Goal: Task Accomplishment & Management: Complete application form

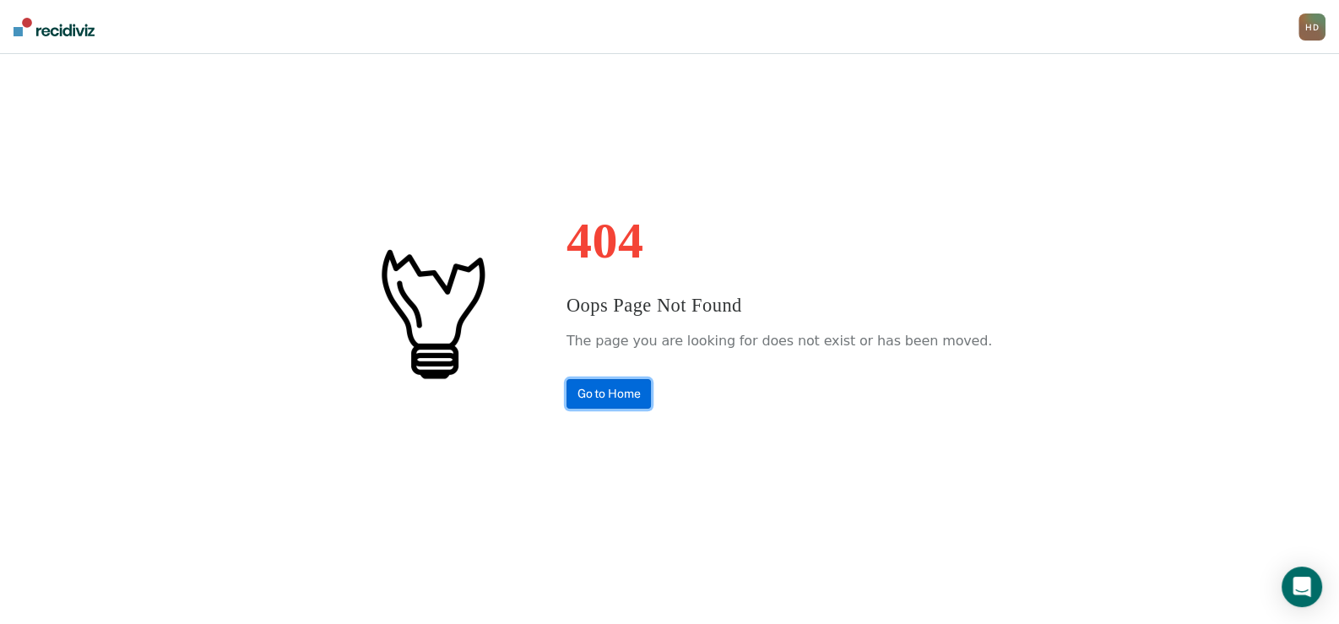
click at [617, 387] on link "Go to Home" at bounding box center [608, 394] width 85 height 30
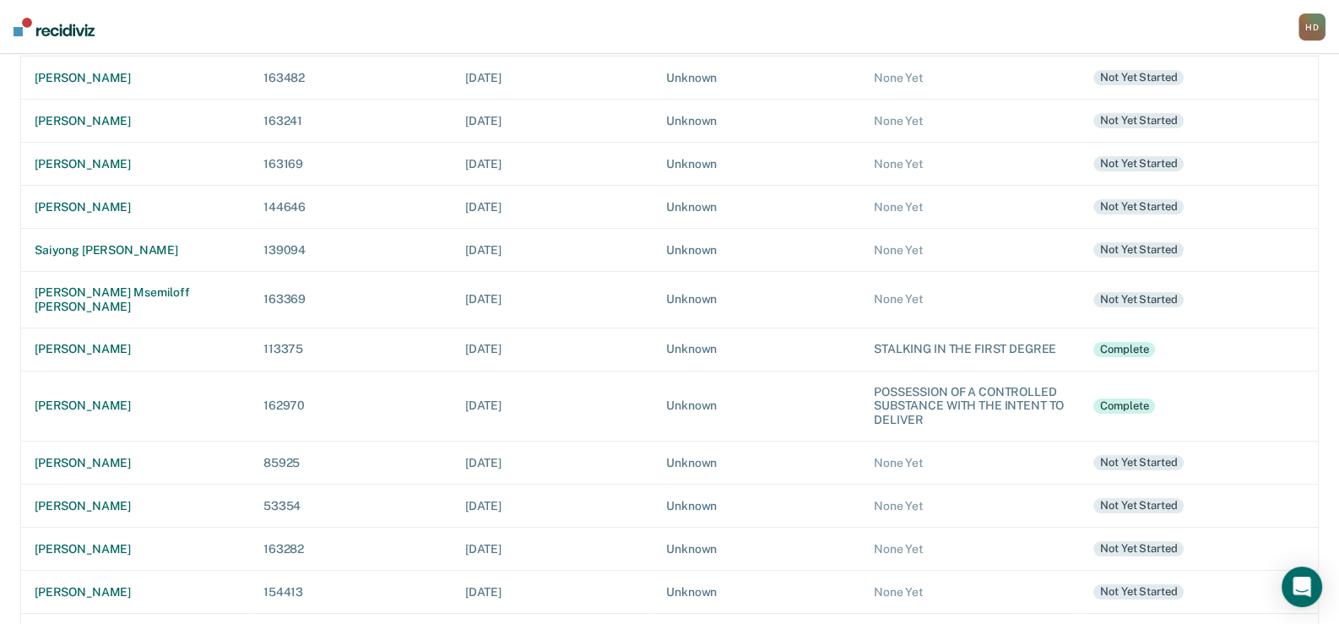
scroll to position [253, 0]
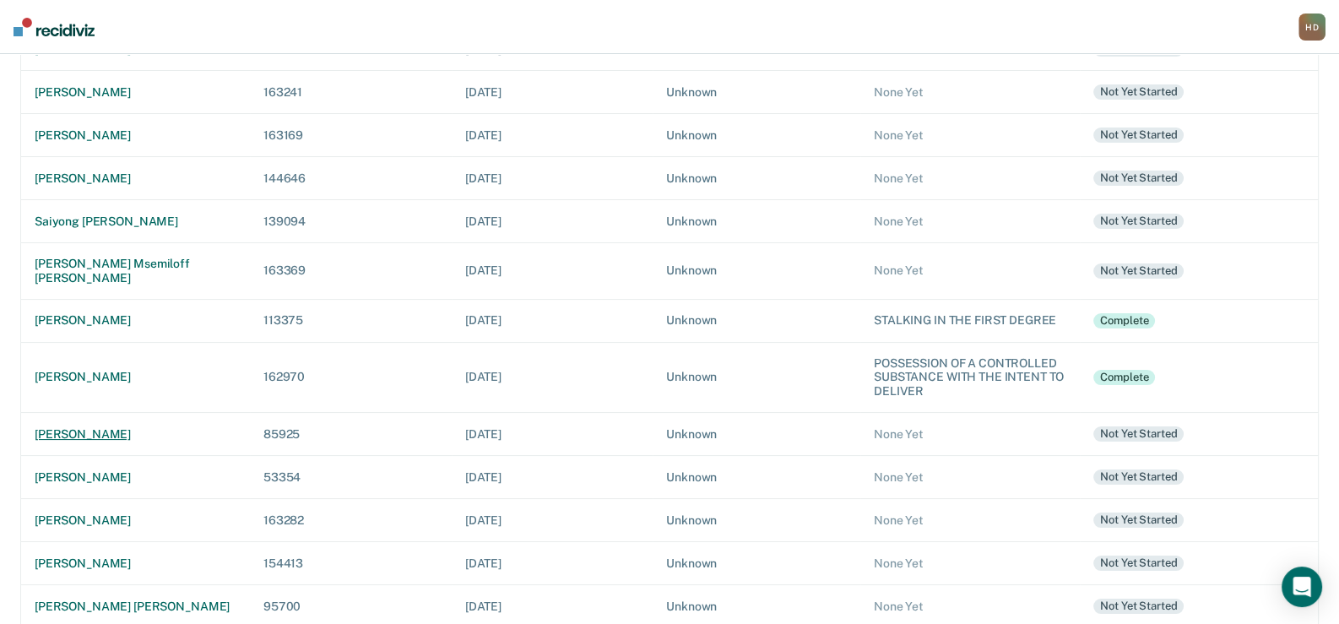
click at [141, 427] on div "[PERSON_NAME]" at bounding box center [136, 434] width 202 height 14
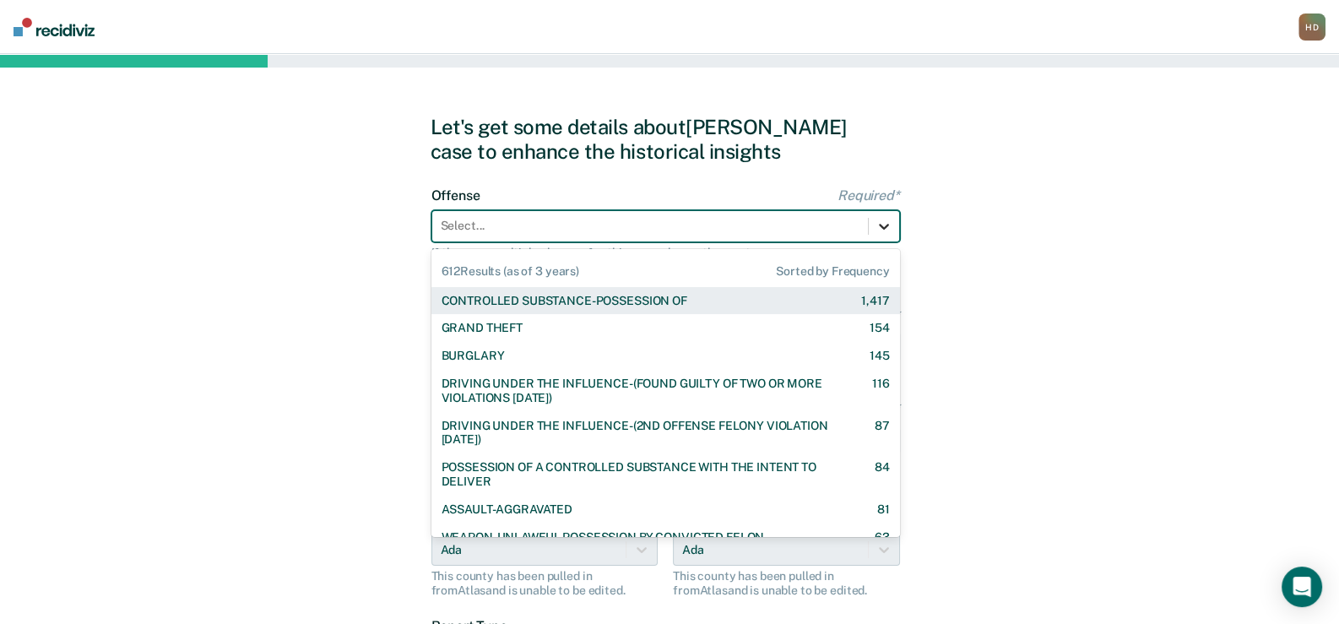
click at [884, 226] on icon at bounding box center [883, 226] width 17 height 17
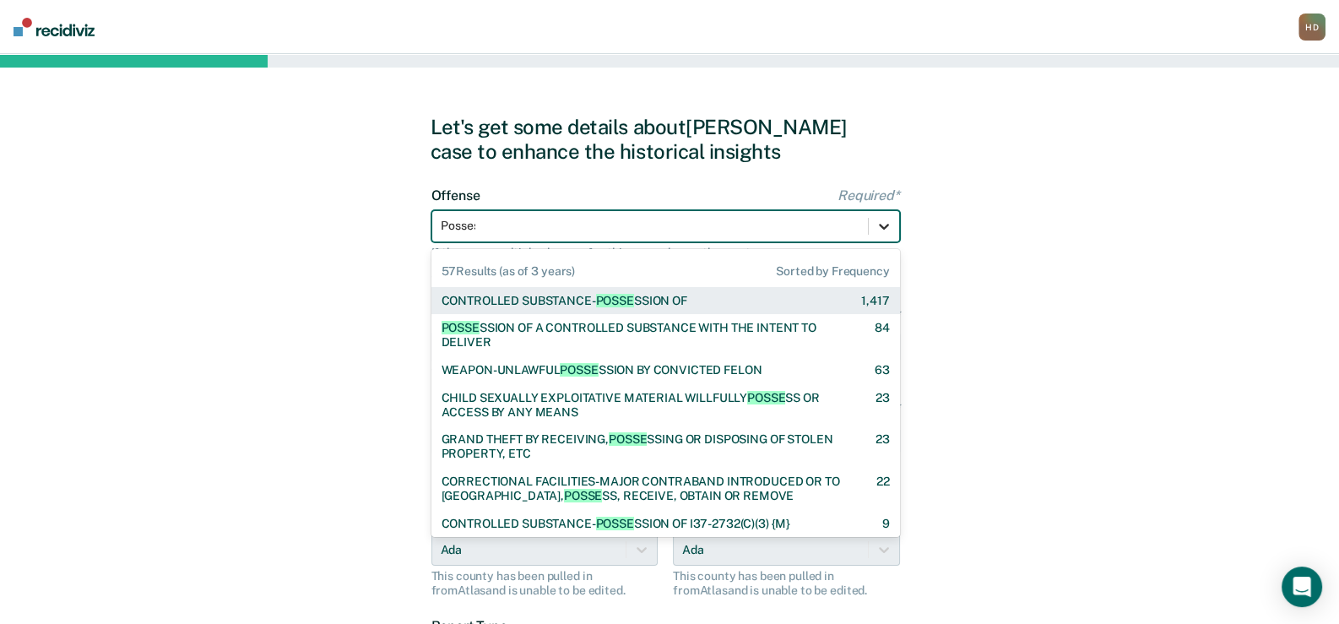
type input "Possess"
click at [687, 302] on div "CONTROLLED SUBSTANCE- POSSESS ION OF" at bounding box center [564, 301] width 246 height 14
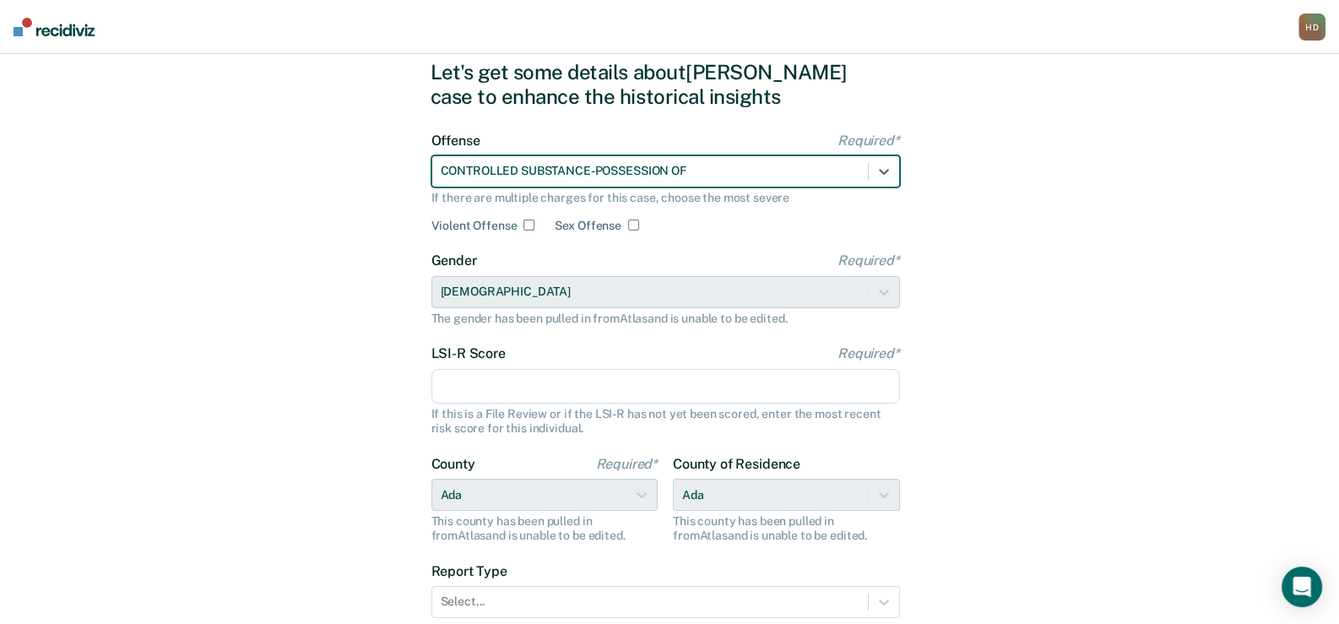
scroll to position [84, 0]
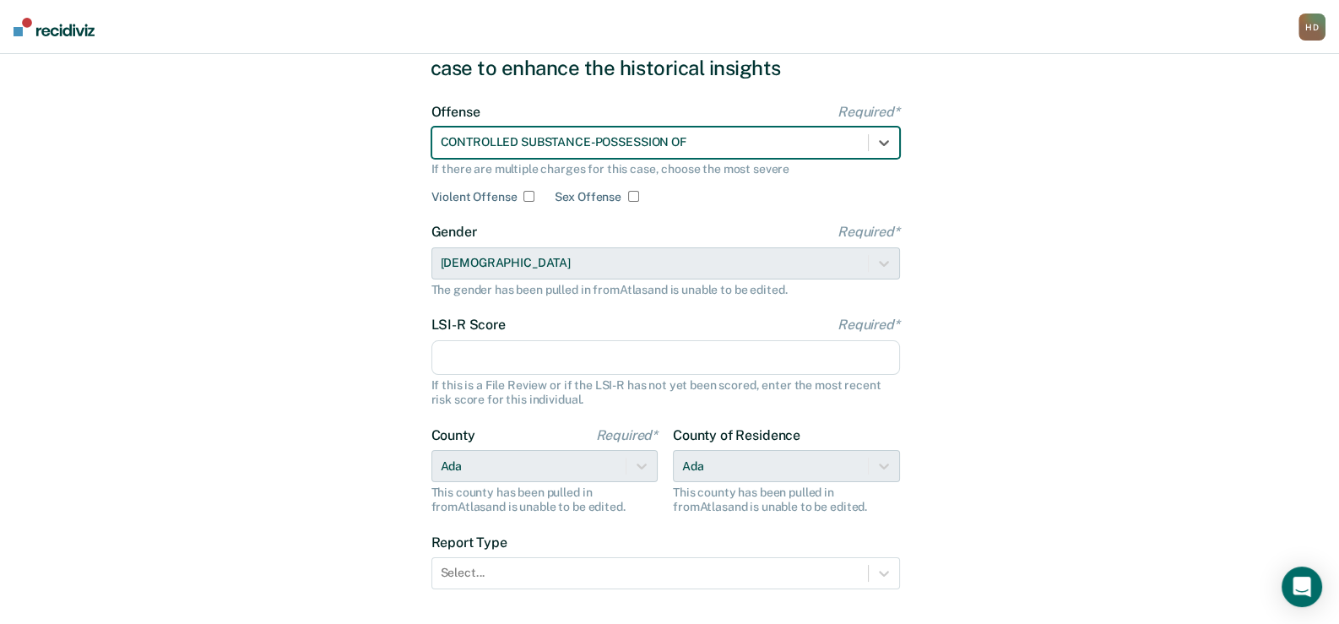
click at [515, 358] on input "LSI-R Score Required*" at bounding box center [665, 357] width 468 height 35
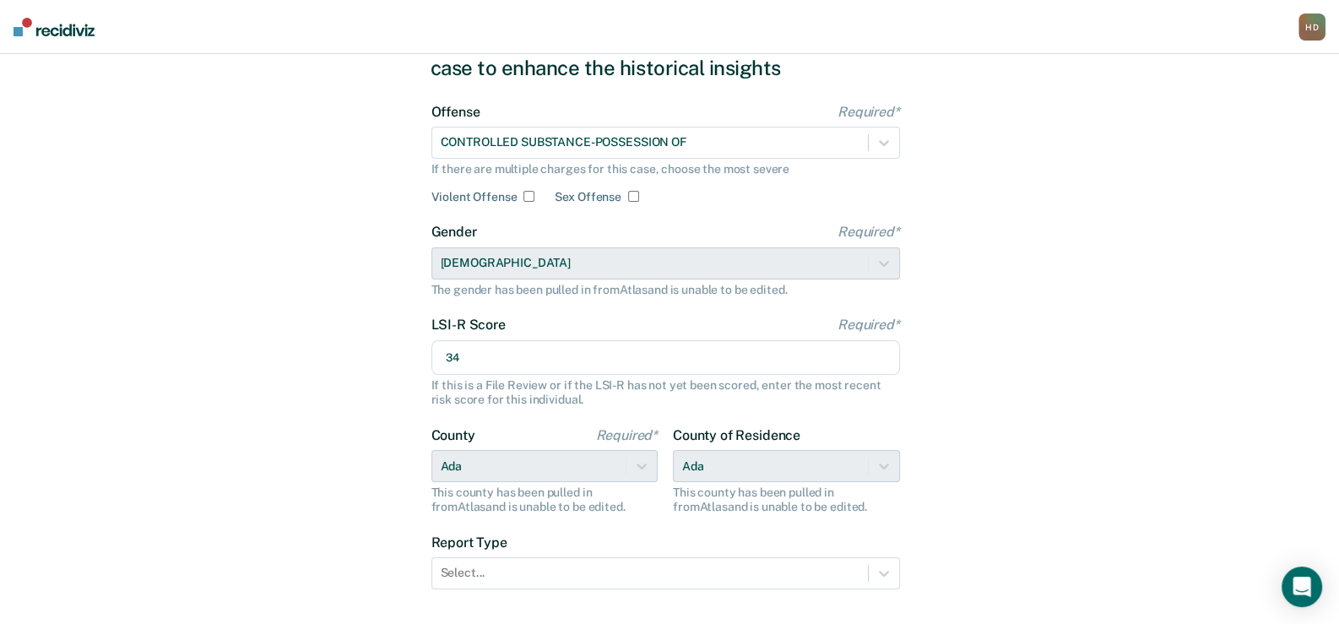
scroll to position [168, 0]
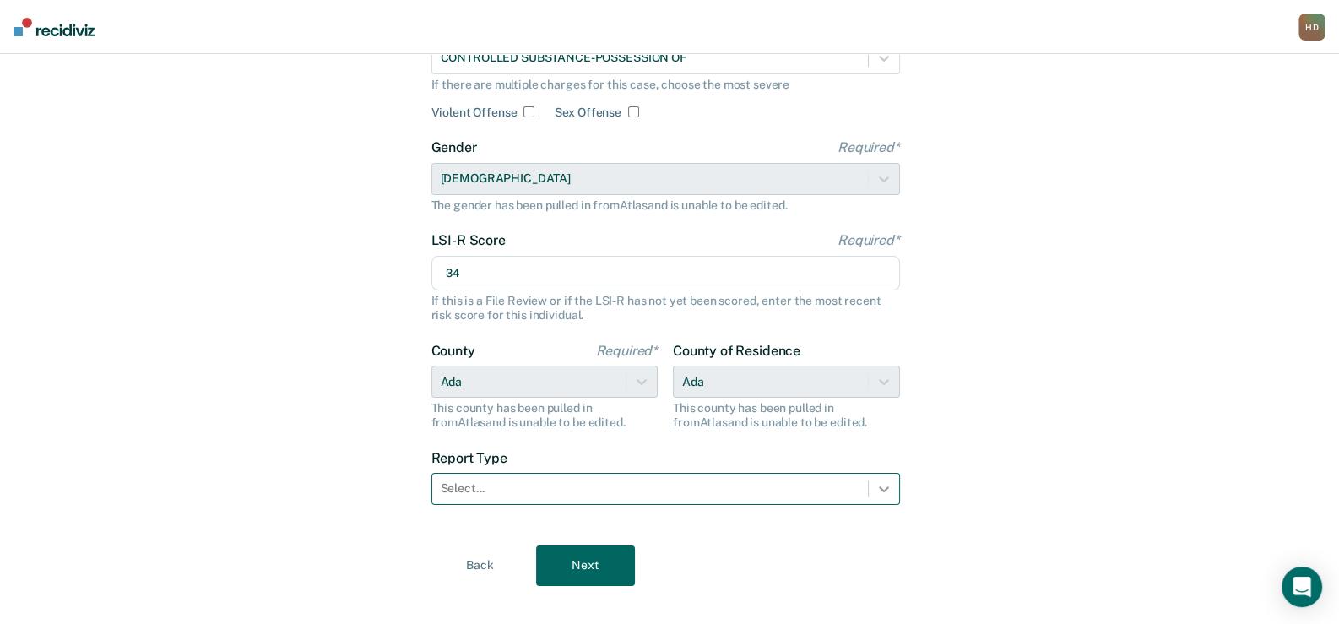
type input "34"
click at [879, 489] on icon at bounding box center [883, 488] width 17 height 17
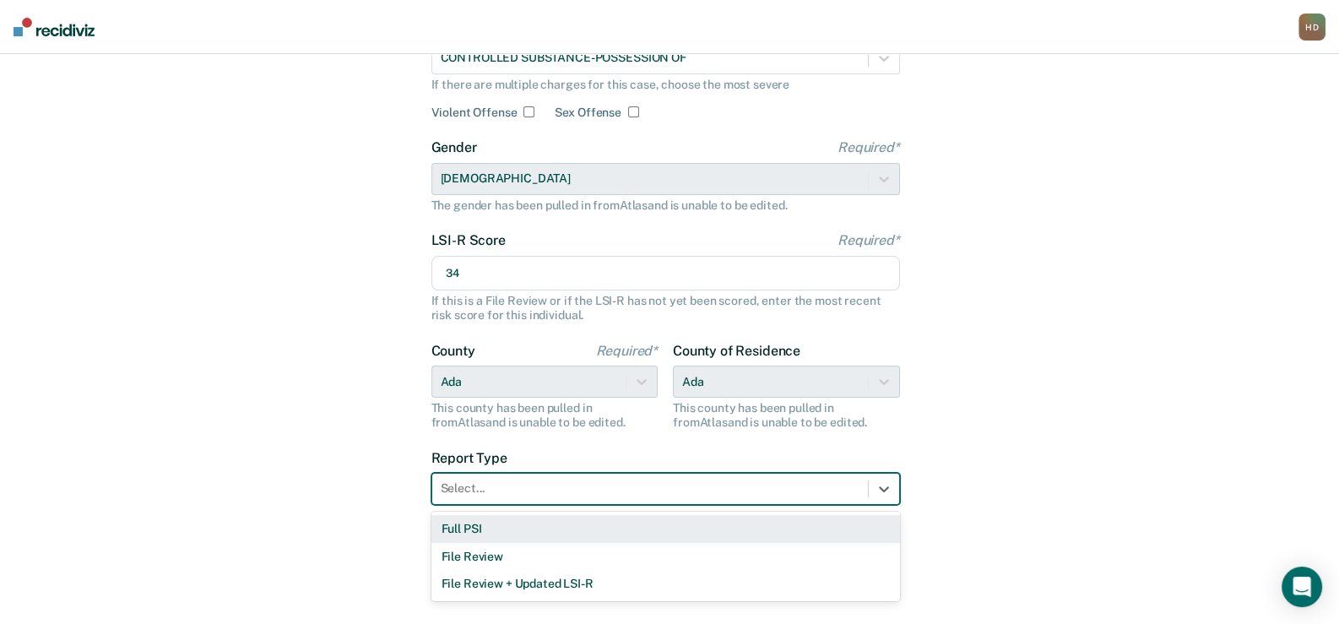
click at [604, 527] on div "Full PSI" at bounding box center [665, 529] width 468 height 28
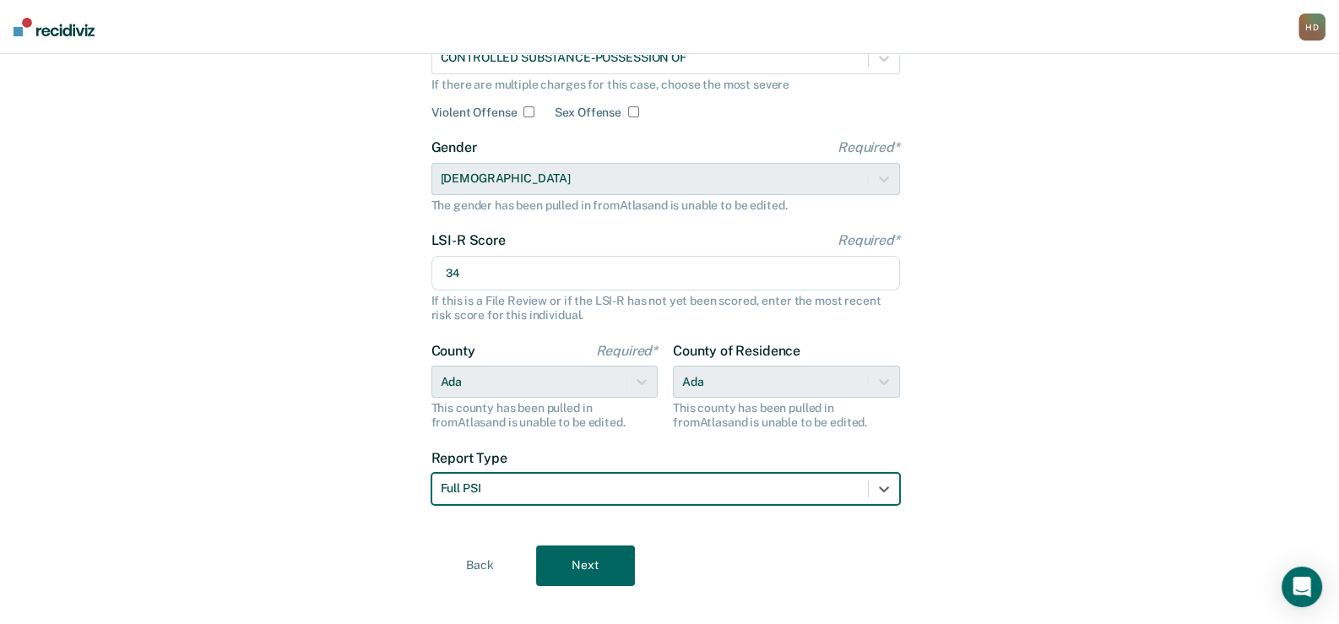
click at [574, 570] on button "Next" at bounding box center [585, 565] width 99 height 41
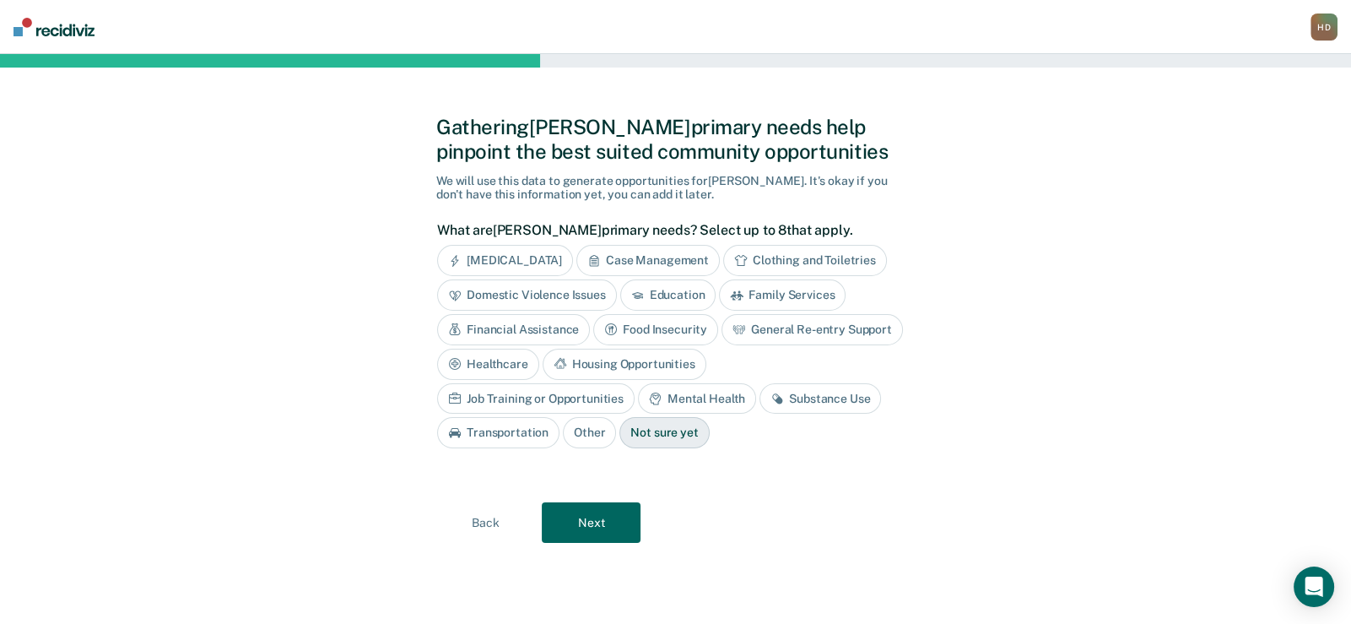
click at [681, 262] on div "Case Management" at bounding box center [647, 260] width 143 height 31
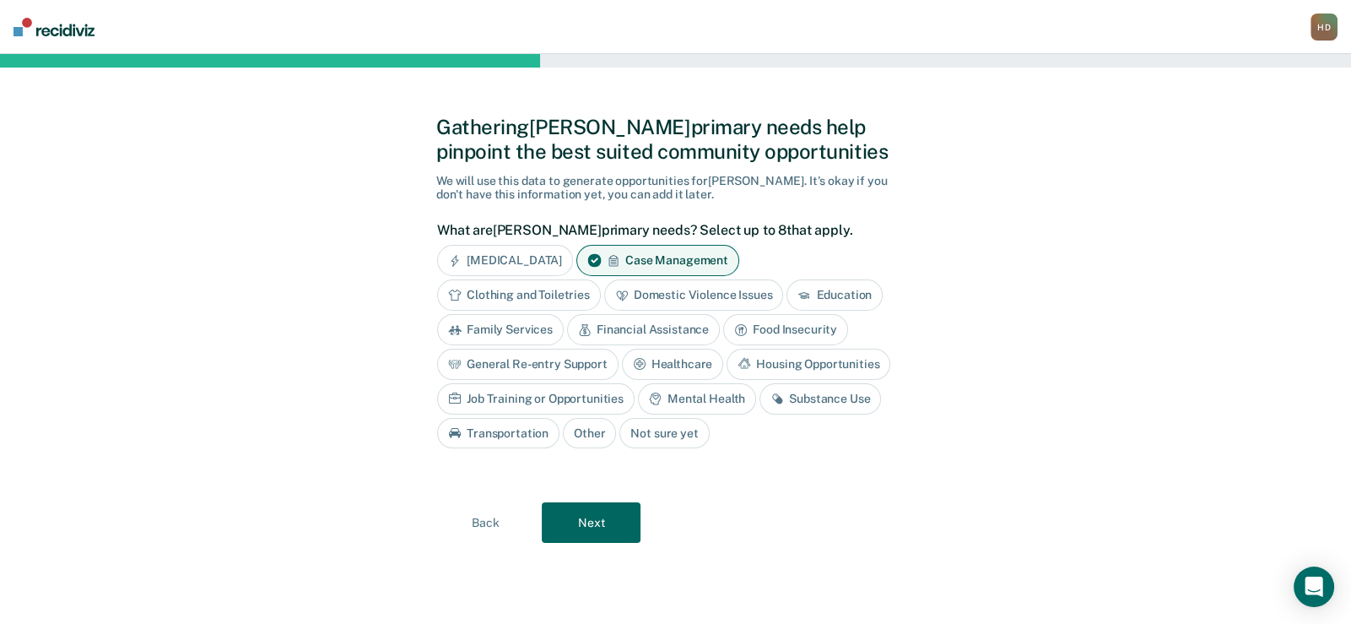
click at [636, 325] on div "Financial Assistance" at bounding box center [643, 329] width 153 height 31
click at [528, 356] on div "General Re-entry Support" at bounding box center [527, 364] width 181 height 31
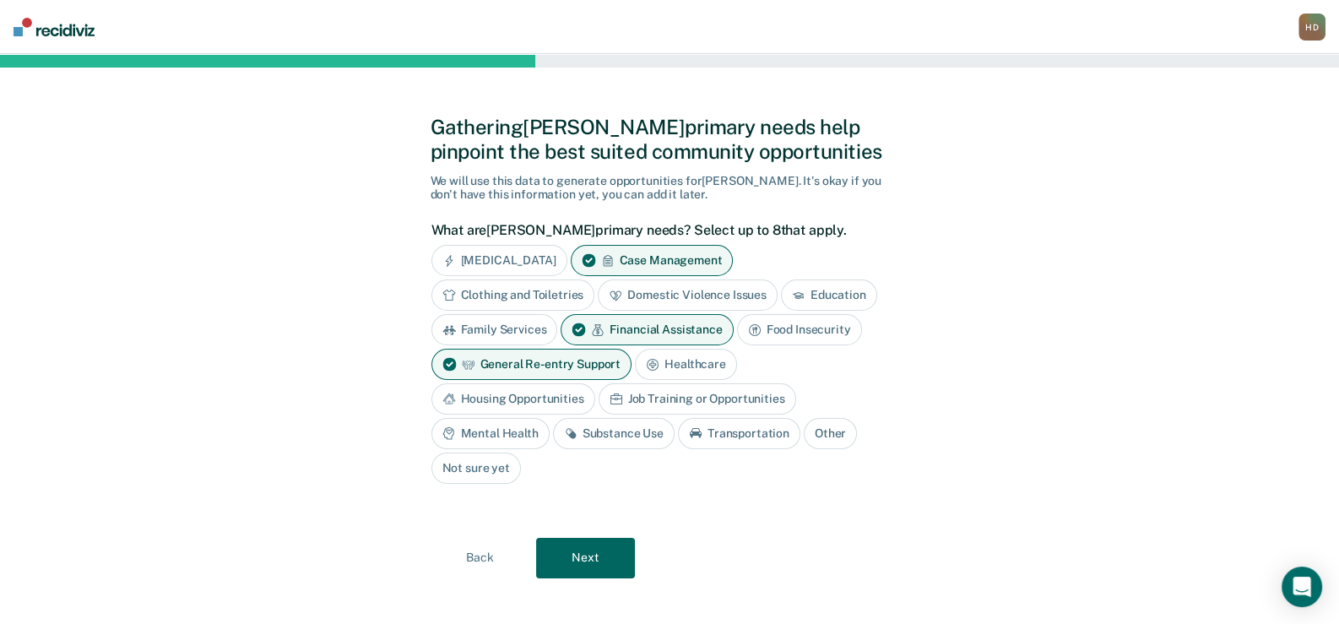
click at [549, 397] on div "Housing Opportunities" at bounding box center [513, 398] width 164 height 31
click at [512, 430] on div "Mental Health" at bounding box center [490, 433] width 118 height 31
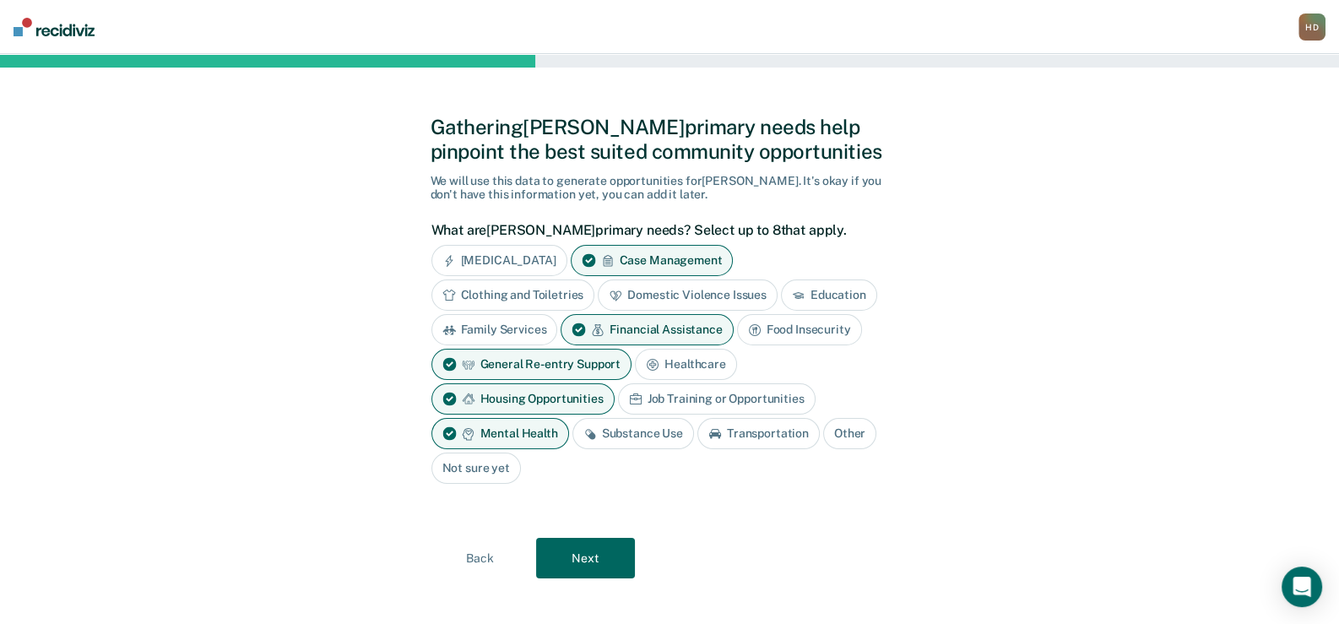
click at [627, 430] on div "Substance Use" at bounding box center [633, 433] width 122 height 31
click at [594, 555] on button "Next" at bounding box center [585, 558] width 99 height 41
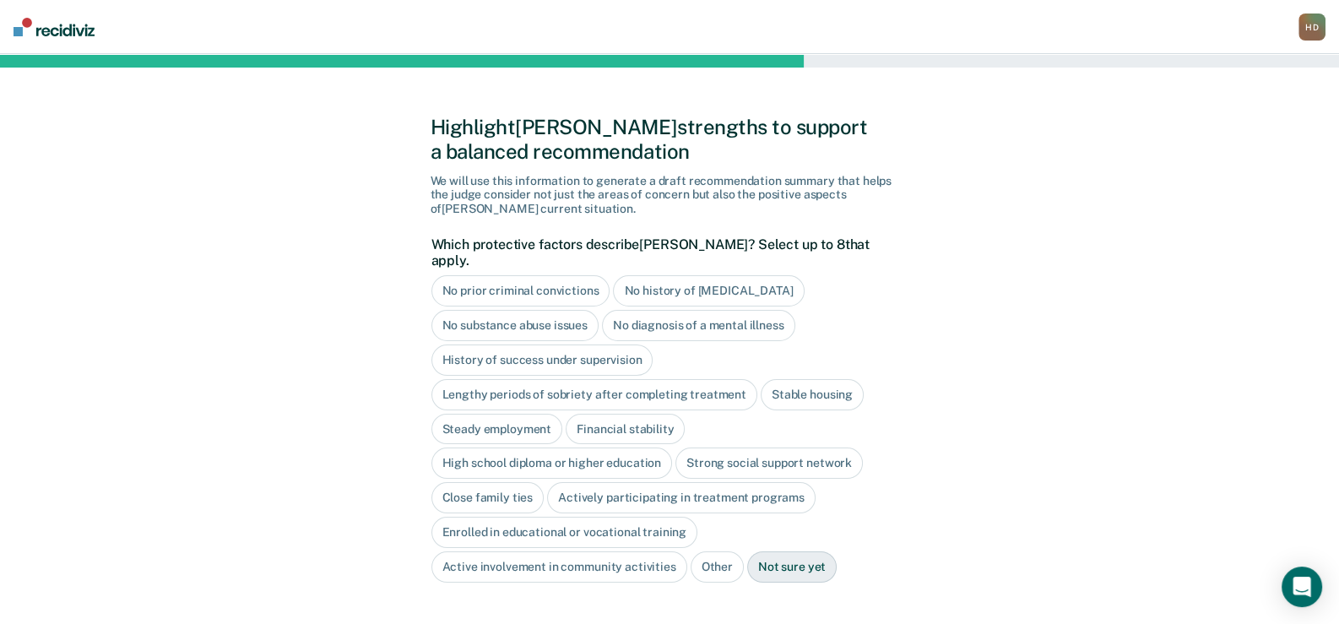
click at [690, 277] on div "No history of [MEDICAL_DATA]" at bounding box center [708, 290] width 191 height 31
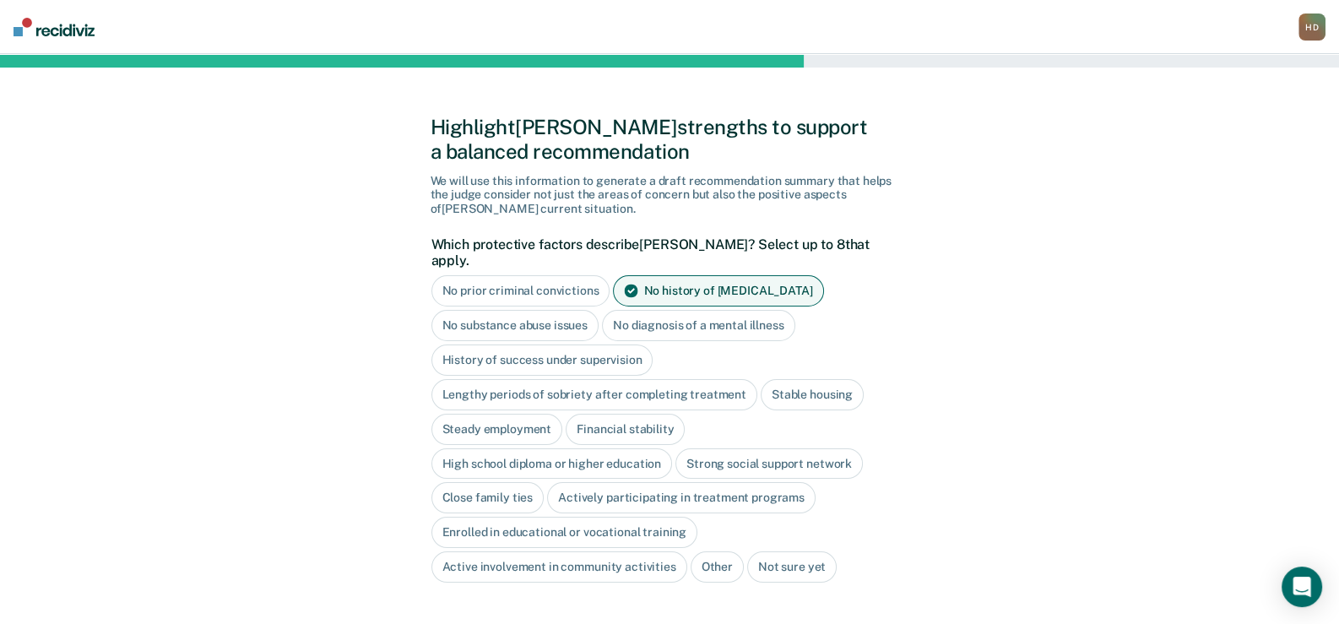
click at [606, 448] on div "High school diploma or higher education" at bounding box center [551, 463] width 241 height 31
click at [511, 483] on div "Close family ties" at bounding box center [487, 498] width 113 height 31
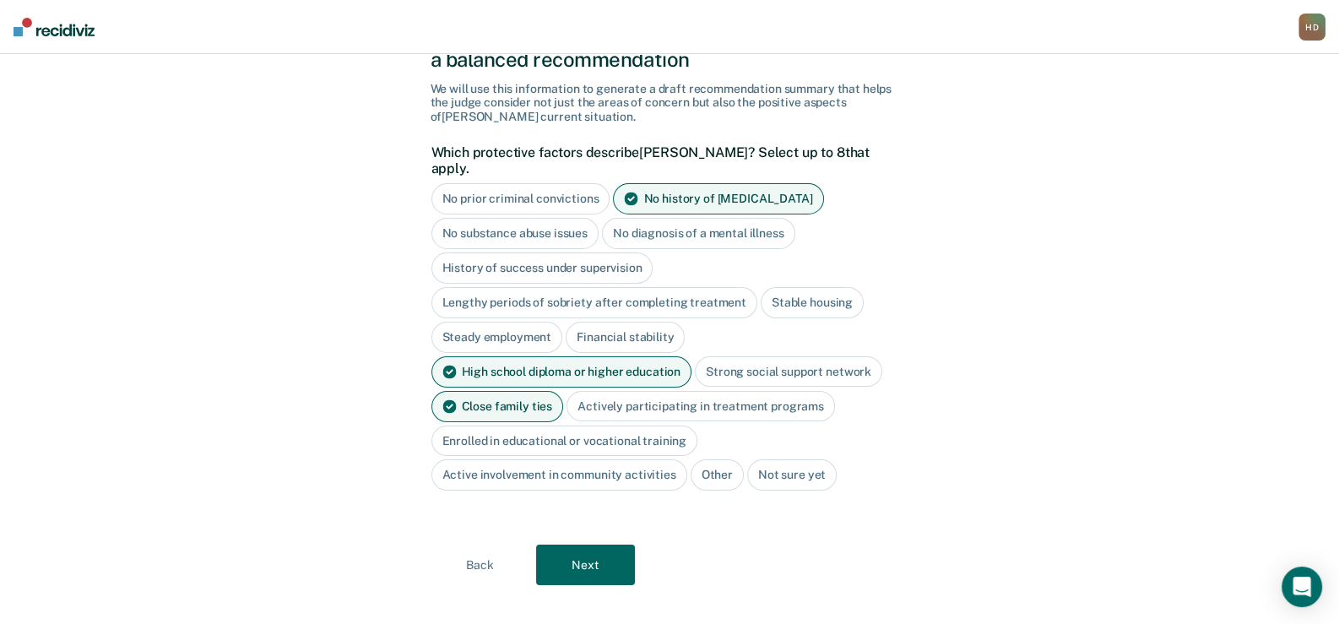
scroll to position [95, 0]
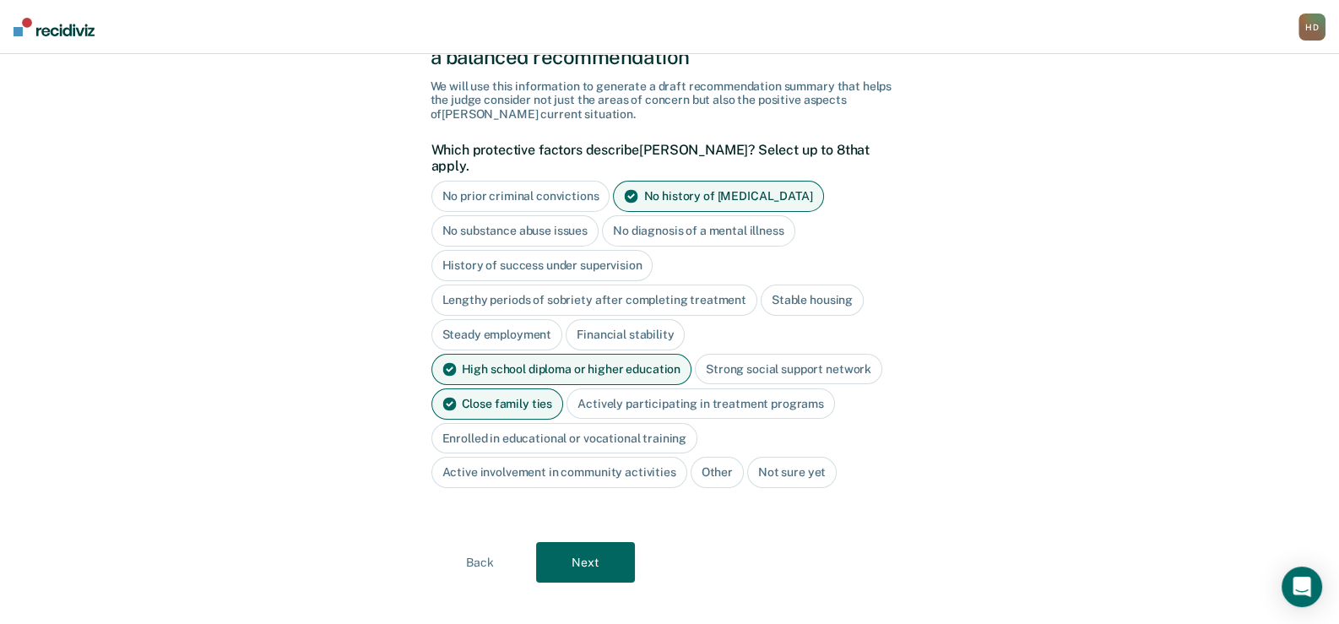
click at [578, 548] on button "Next" at bounding box center [585, 562] width 99 height 41
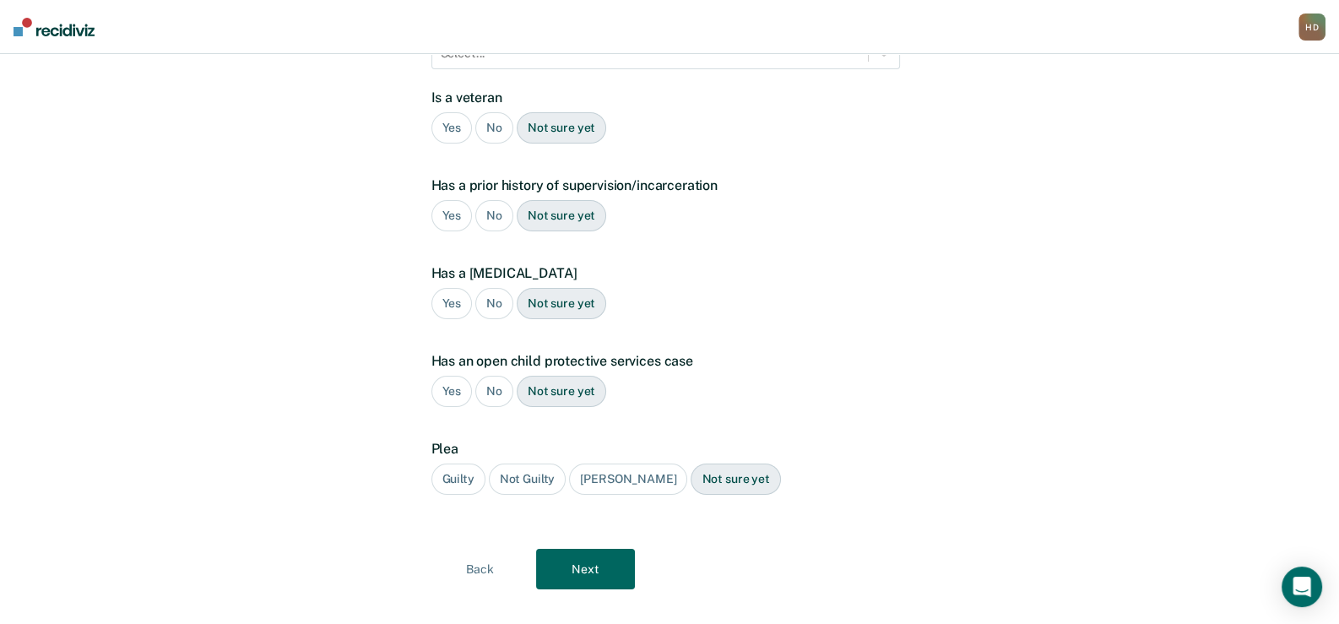
click at [497, 112] on div "No" at bounding box center [494, 127] width 38 height 31
click at [447, 200] on div "Yes" at bounding box center [451, 215] width 41 height 31
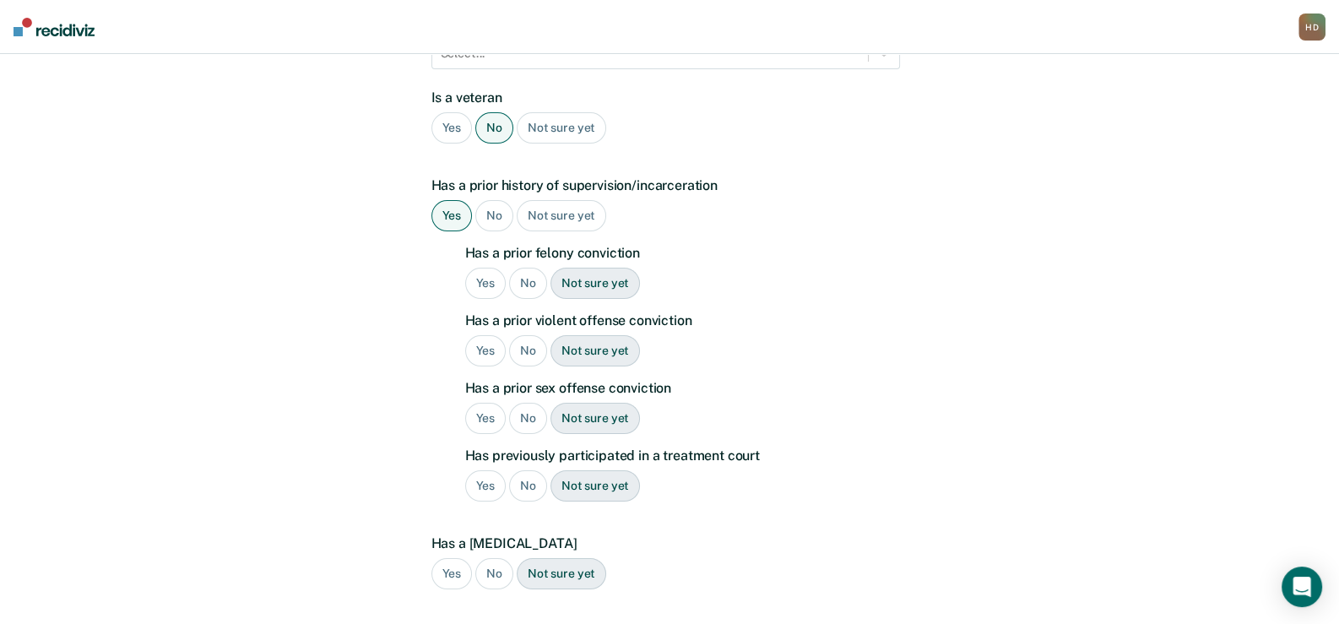
click at [481, 268] on div "Yes" at bounding box center [485, 283] width 41 height 31
click at [528, 335] on div "No" at bounding box center [528, 350] width 38 height 31
click at [523, 403] on div "No" at bounding box center [528, 418] width 38 height 31
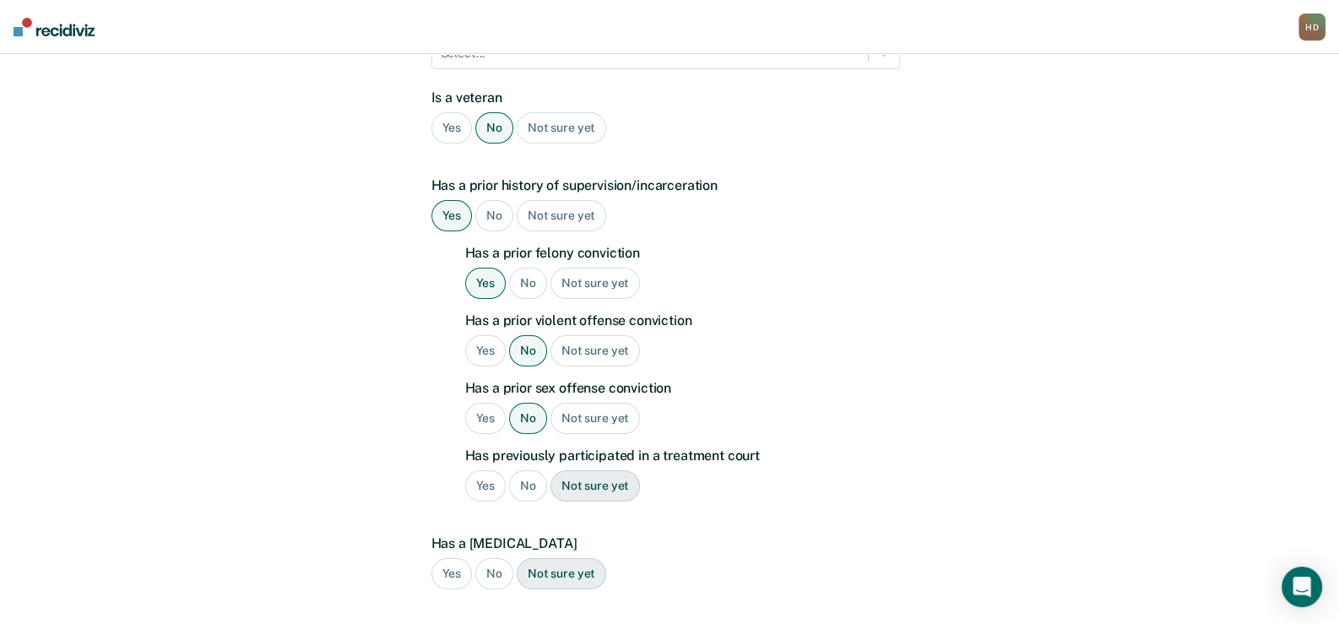
click at [472, 470] on div "Yes" at bounding box center [485, 485] width 41 height 31
click at [491, 558] on div "No" at bounding box center [494, 573] width 38 height 31
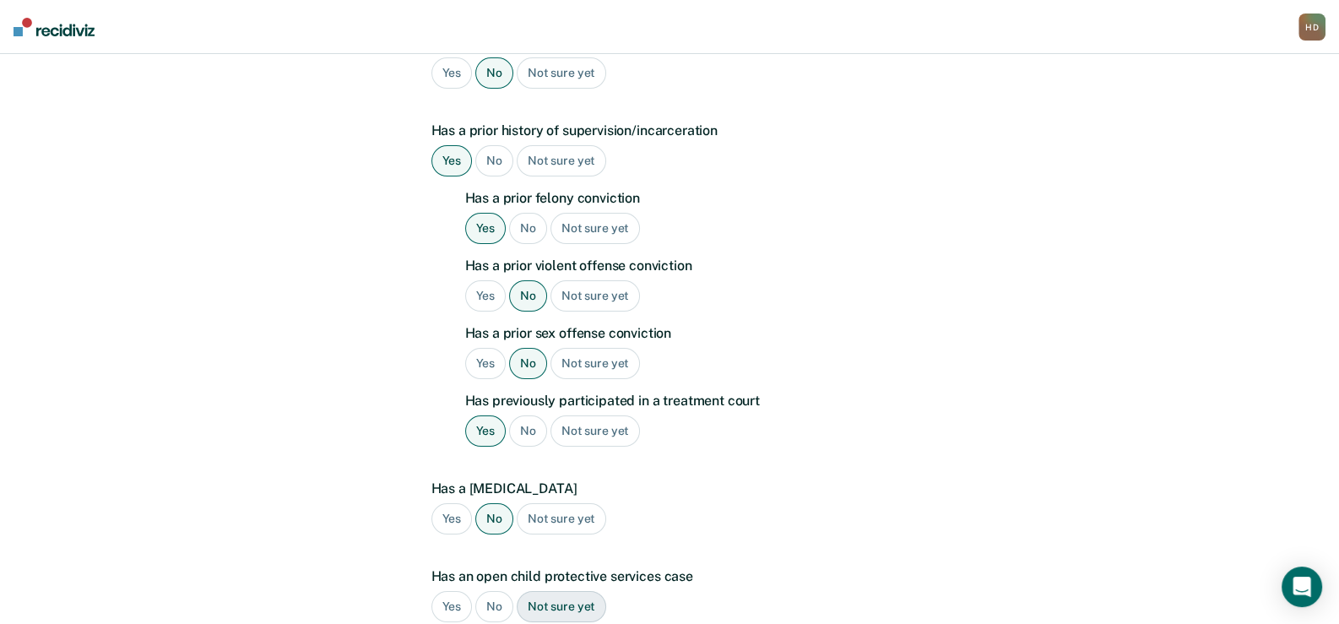
scroll to position [404, 0]
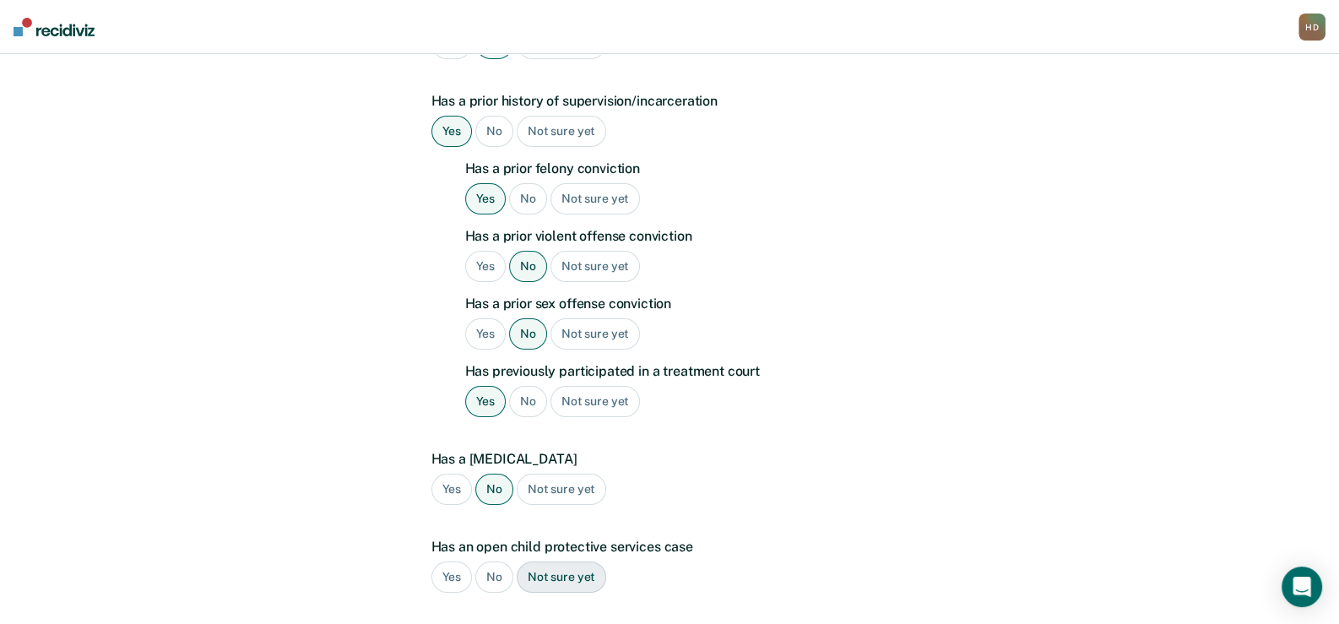
click at [493, 561] on div "No" at bounding box center [494, 576] width 38 height 31
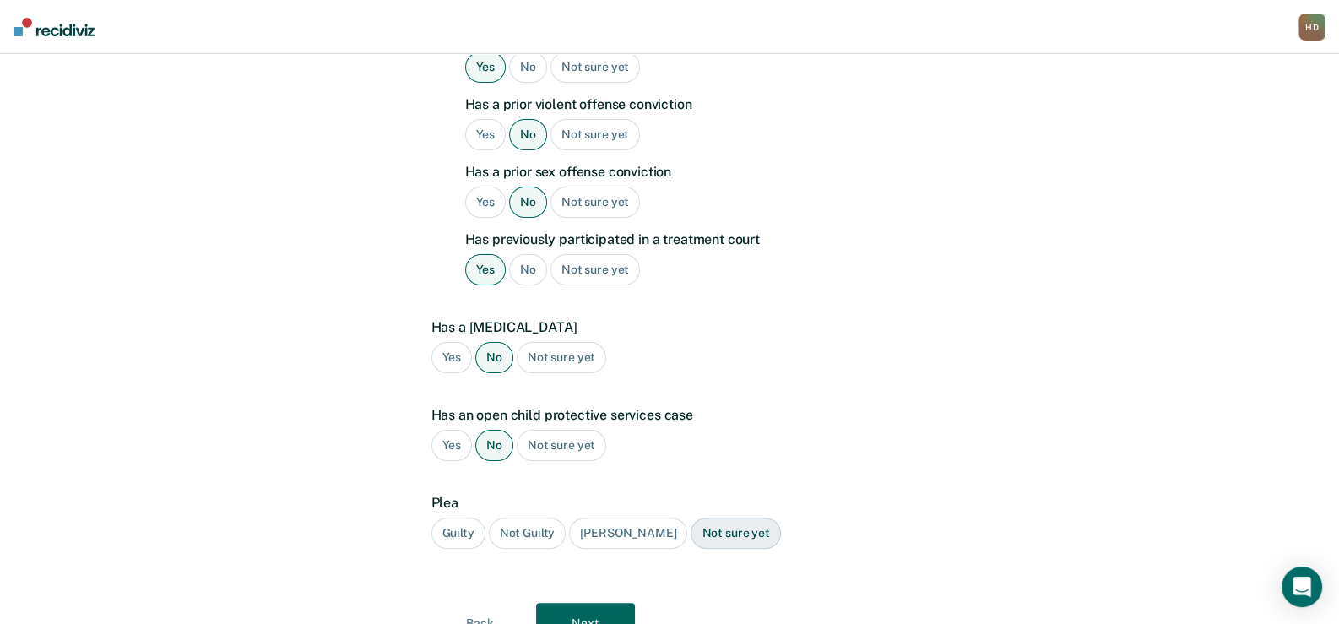
scroll to position [573, 0]
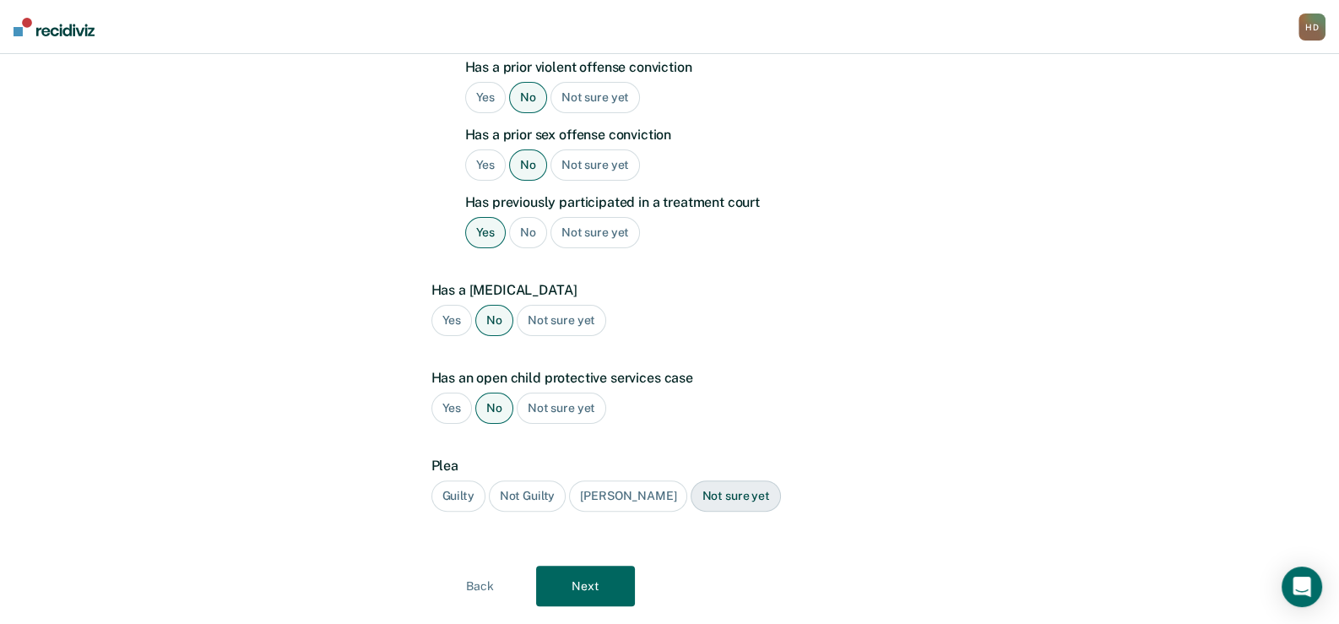
click at [458, 480] on div "Guilty" at bounding box center [458, 495] width 54 height 31
click at [599, 565] on button "Next" at bounding box center [585, 585] width 99 height 41
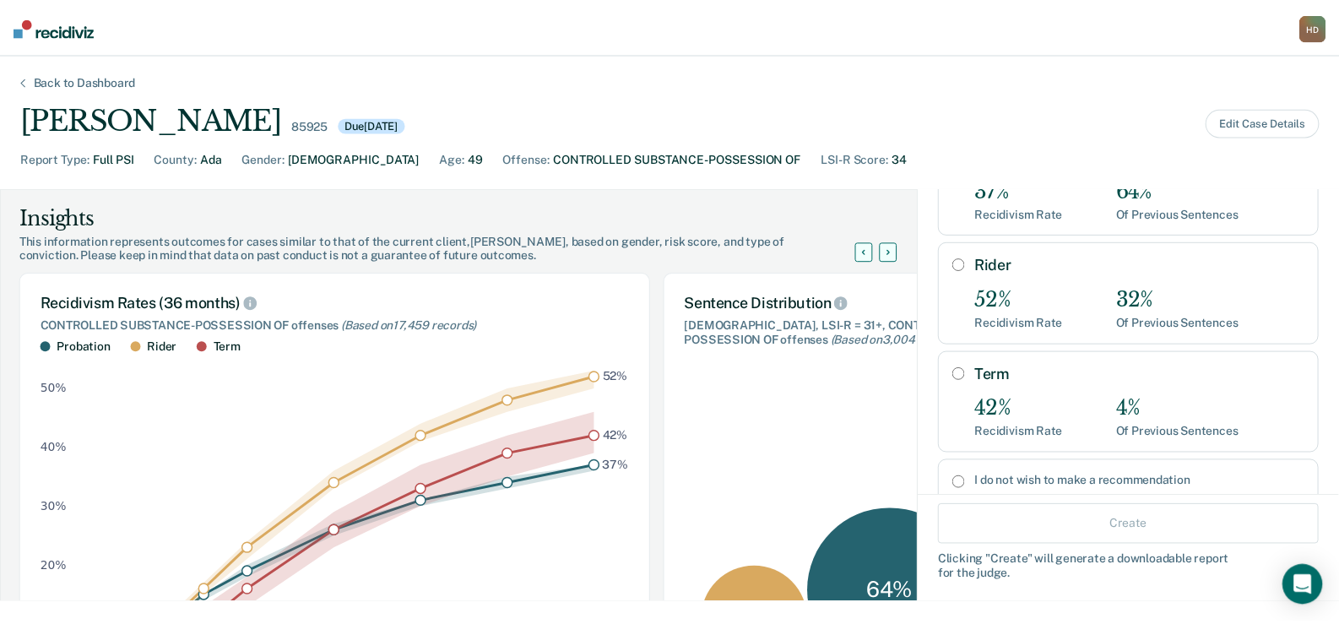
scroll to position [168, 0]
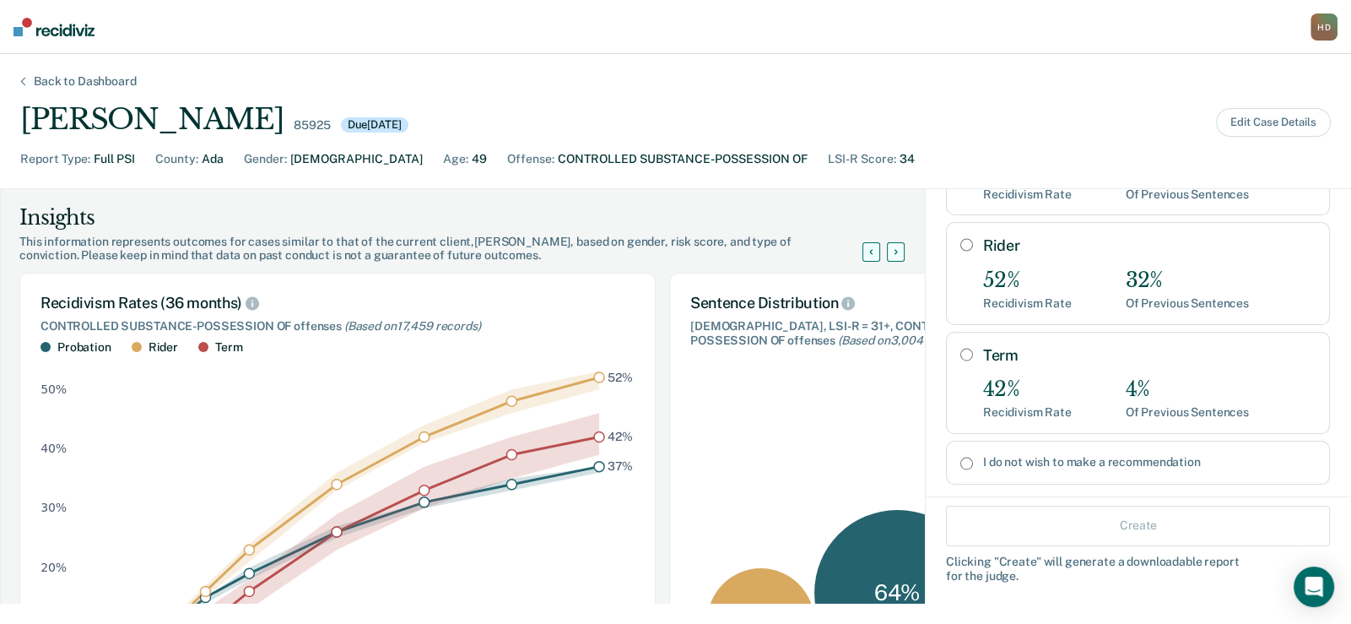
click at [960, 348] on input "Term" at bounding box center [966, 355] width 13 height 14
radio input "true"
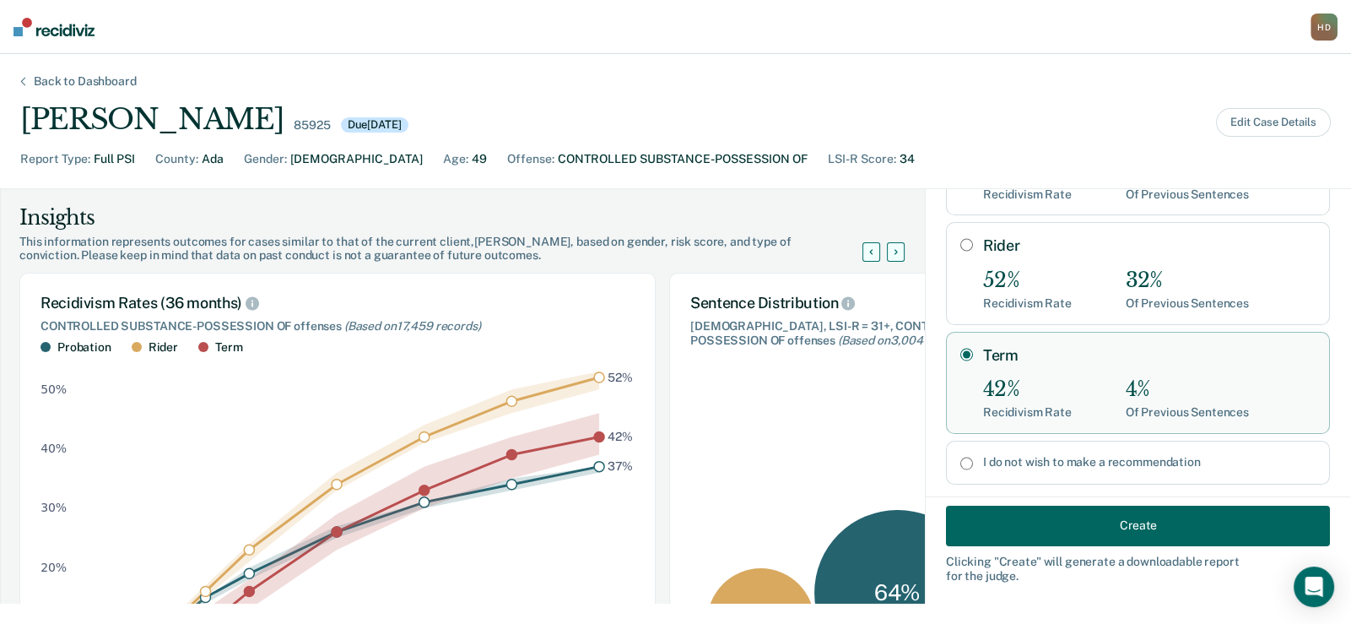
click at [1020, 535] on button "Create" at bounding box center [1138, 525] width 384 height 41
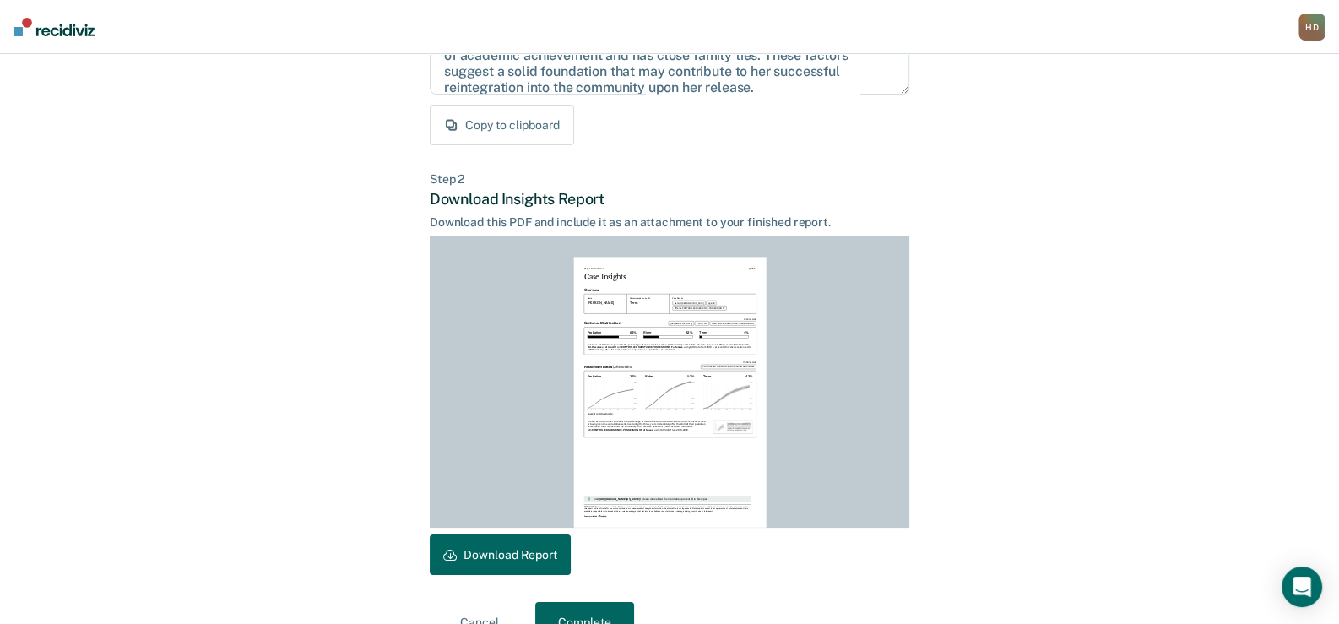
scroll to position [338, 0]
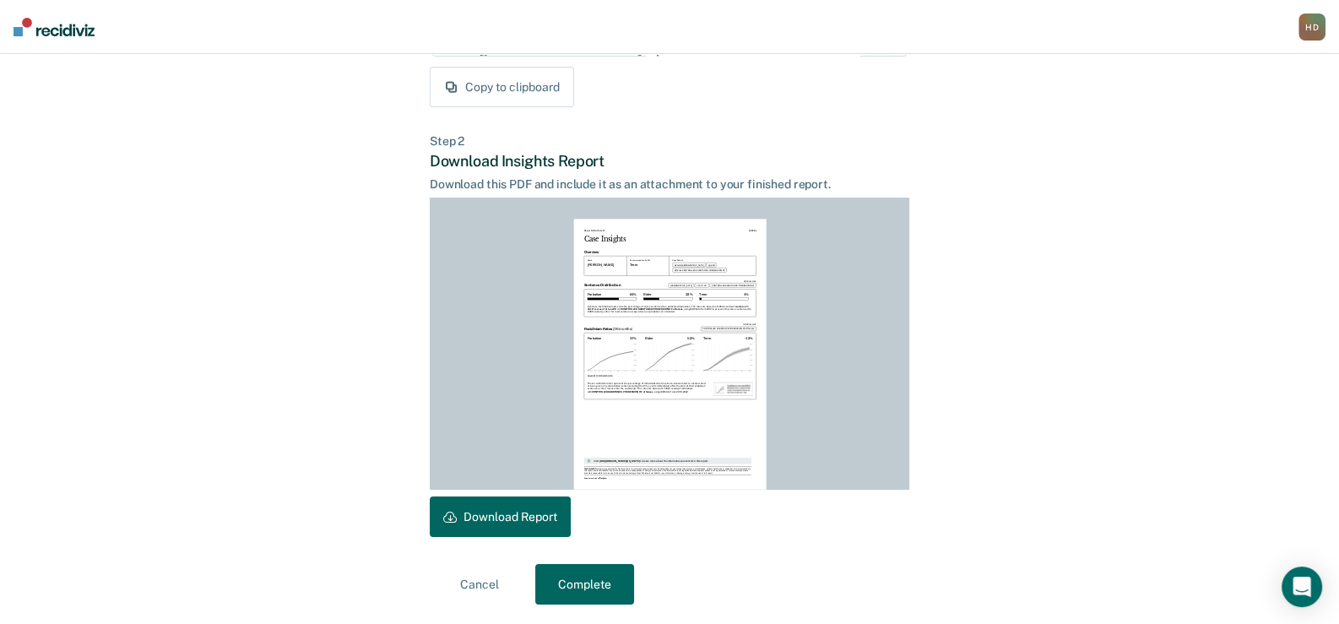
click at [492, 509] on button "Download Report" at bounding box center [500, 516] width 141 height 41
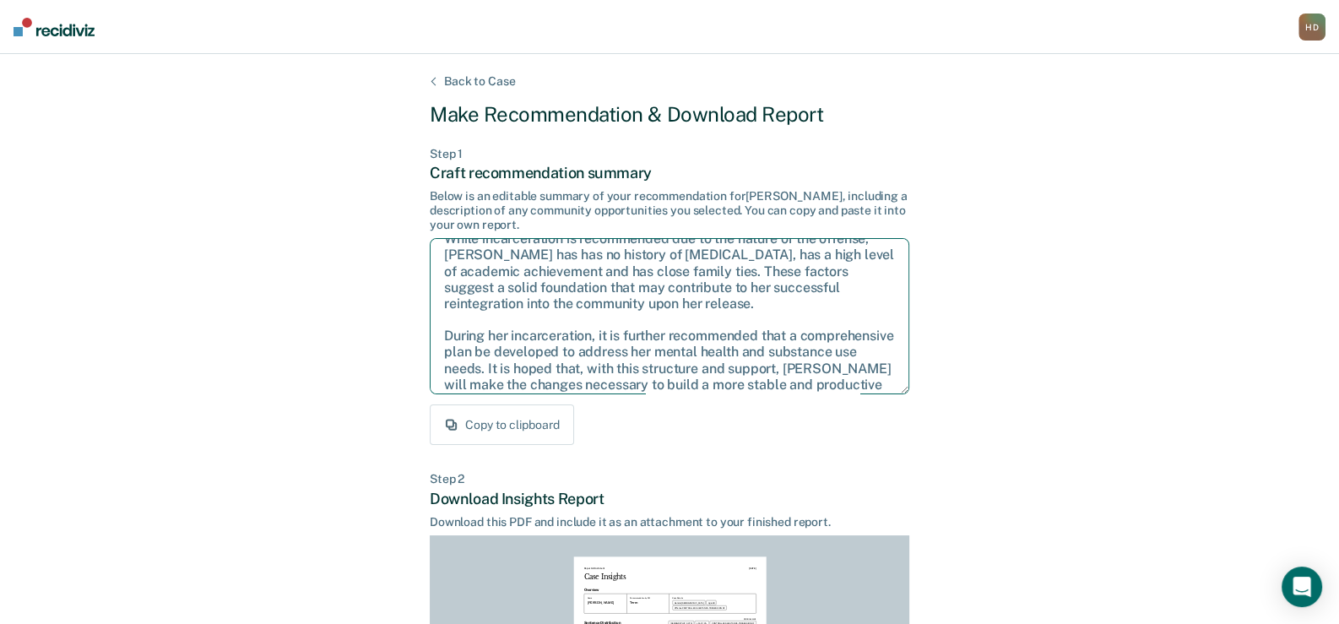
scroll to position [108, 0]
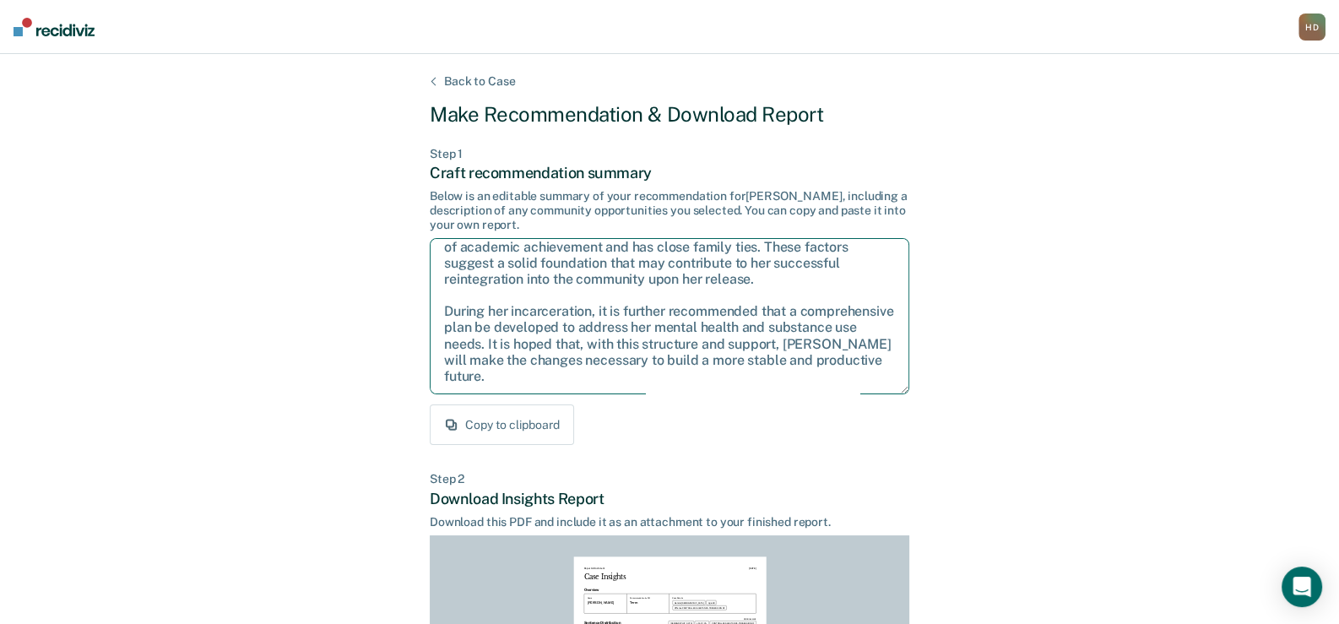
drag, startPoint x: 446, startPoint y: 254, endPoint x: 839, endPoint y: 369, distance: 409.7
click at [839, 369] on textarea "Given the circumstances of this case, it is recommended that [PERSON_NAME] be s…" at bounding box center [669, 316] width 479 height 156
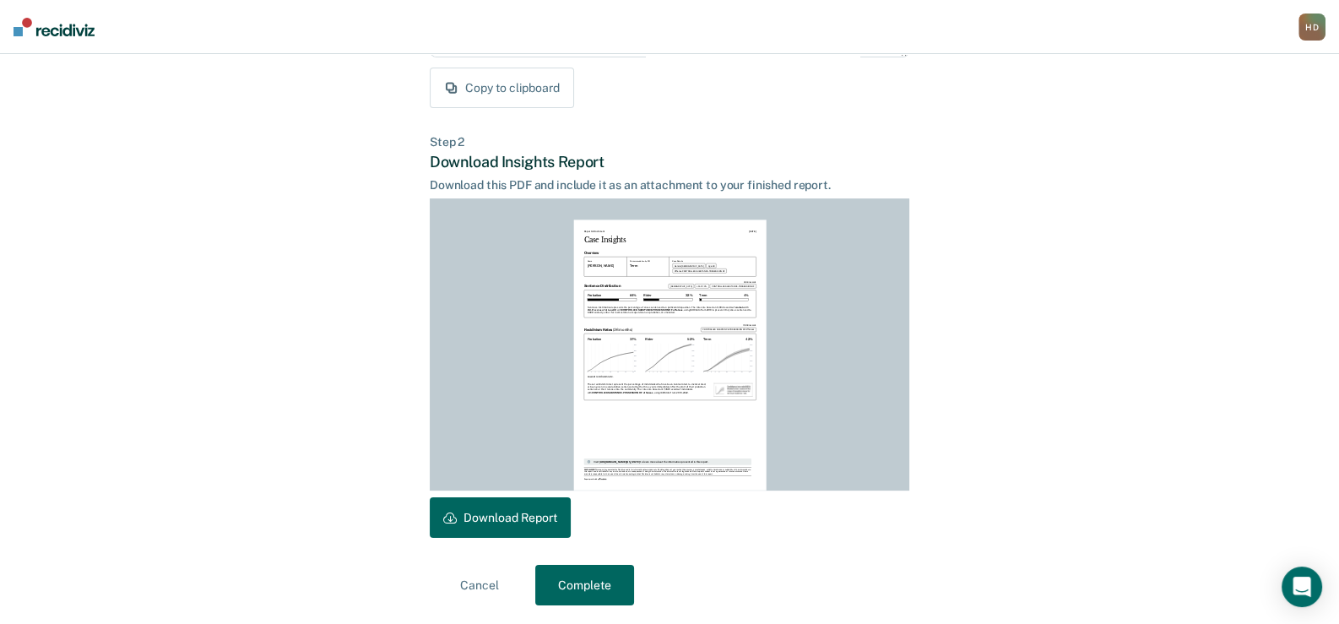
scroll to position [338, 0]
click at [569, 586] on button "Complete" at bounding box center [584, 584] width 99 height 41
